Goal: Task Accomplishment & Management: Complete application form

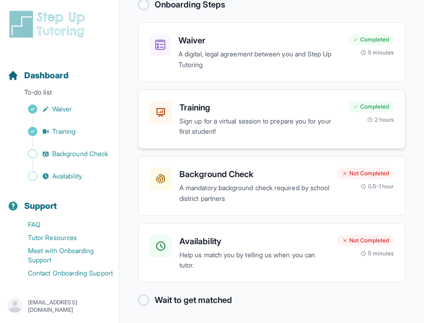
scroll to position [94, 0]
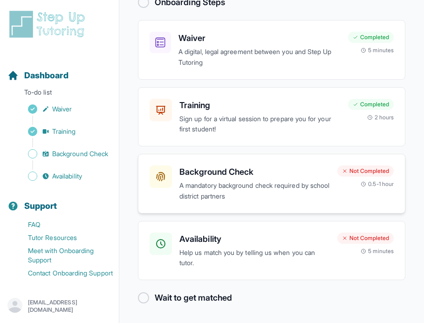
click at [256, 182] on p "A mandatory background check required by school district partners" at bounding box center [255, 190] width 151 height 21
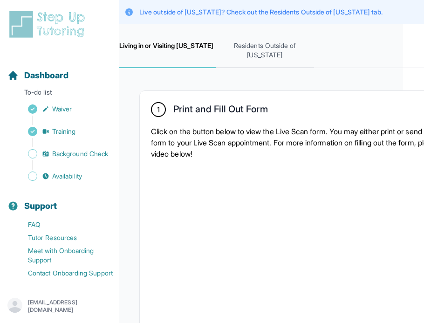
scroll to position [171, 21]
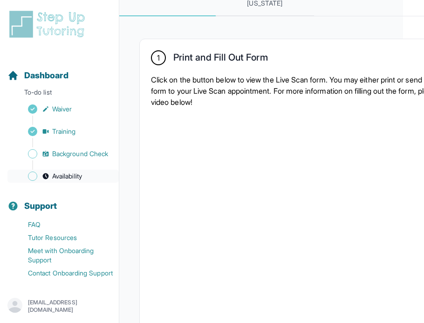
click at [89, 170] on link "Availability" at bounding box center [62, 176] width 111 height 13
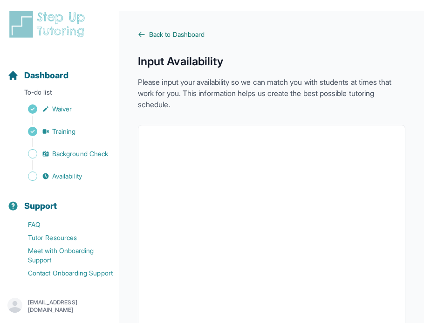
click at [145, 36] on icon at bounding box center [141, 34] width 7 height 7
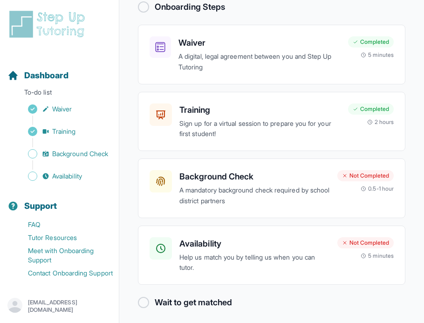
scroll to position [91, 0]
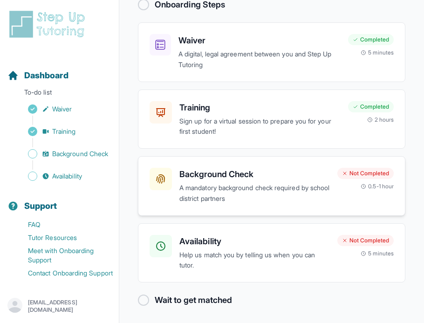
click at [243, 188] on p "A mandatory background check required by school district partners" at bounding box center [255, 193] width 151 height 21
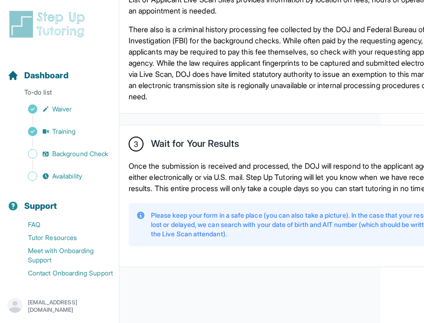
scroll to position [810, 44]
click at [208, 261] on div "3 Wait for Your Results Once the submission is received and processed, the DOJ …" at bounding box center [291, 195] width 349 height 141
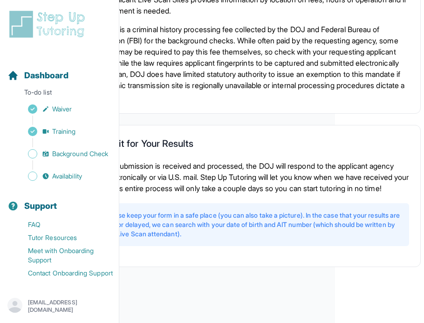
scroll to position [810, 90]
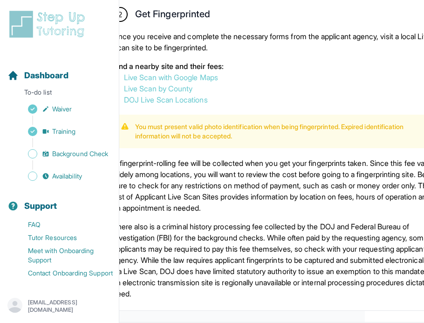
click at [266, 247] on p "There also is a criminal history processing fee collected by the DOJ and Federa…" at bounding box center [276, 260] width 326 height 78
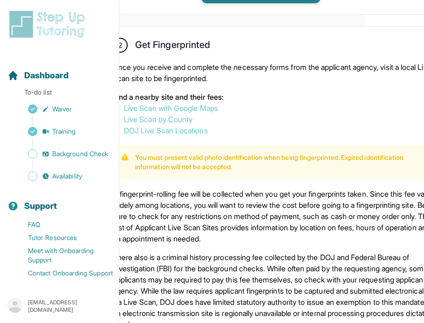
scroll to position [559, 59]
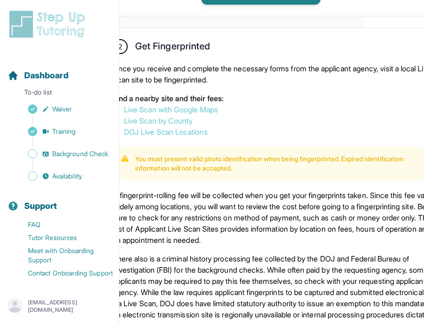
click at [184, 125] on link "Live Scan by County" at bounding box center [158, 120] width 69 height 9
click at [316, 162] on div "You must present valid photo identification when being fingerprinted. Expired i…" at bounding box center [276, 164] width 326 height 34
